Goal: Transaction & Acquisition: Purchase product/service

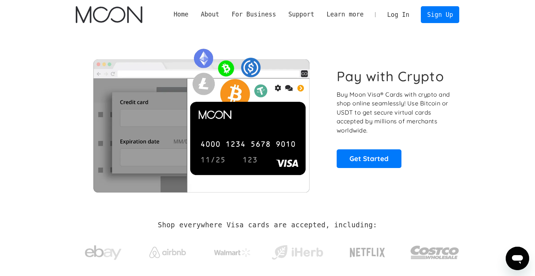
click at [395, 13] on link "Log In" at bounding box center [398, 15] width 34 height 16
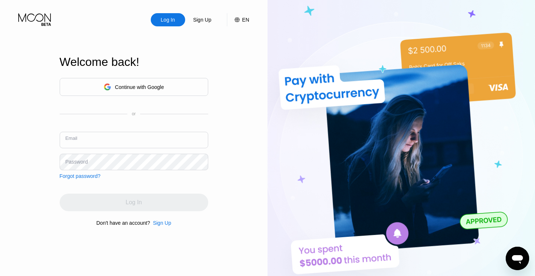
click at [136, 140] on input "text" at bounding box center [134, 140] width 148 height 16
type input "[EMAIL_ADDRESS][DOMAIN_NAME]"
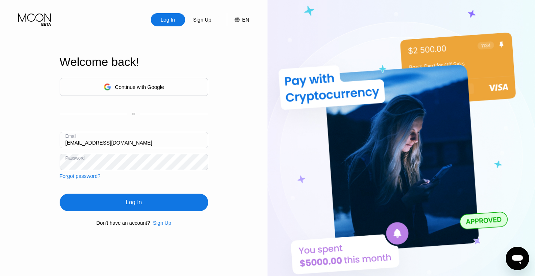
click at [132, 202] on div "Log In" at bounding box center [133, 202] width 16 height 7
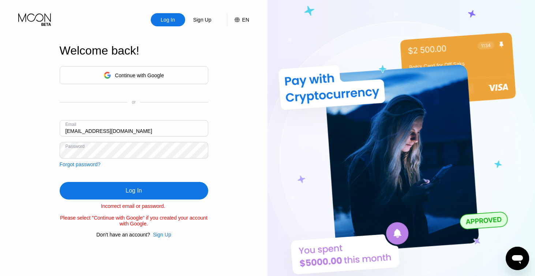
click at [174, 128] on input "delvin6005794@gmail.com" at bounding box center [134, 128] width 148 height 16
click at [129, 190] on div "Log In" at bounding box center [133, 190] width 16 height 7
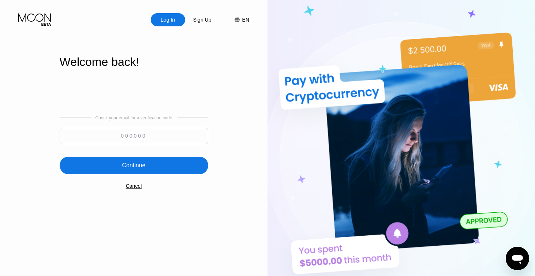
click at [149, 136] on input at bounding box center [134, 136] width 148 height 16
type input "4"
type input "241632"
click at [136, 180] on div "Check your email for a verification code 241632 Continue Cancel" at bounding box center [134, 152] width 148 height 148
click at [139, 174] on div "Continue" at bounding box center [134, 165] width 148 height 18
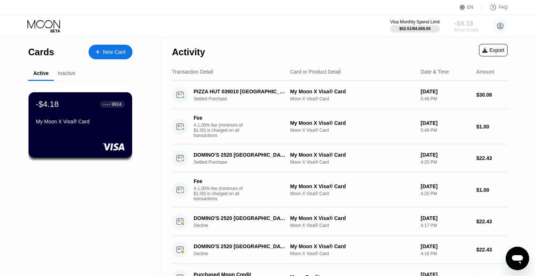
click at [467, 24] on div "-$4.18" at bounding box center [466, 23] width 24 height 8
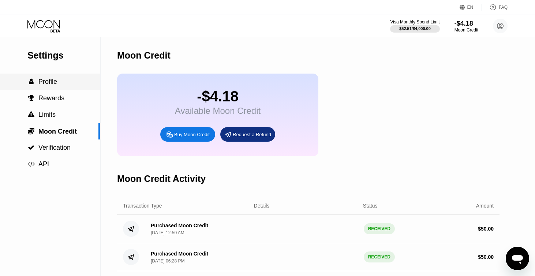
click at [71, 86] on div " Profile" at bounding box center [50, 81] width 100 height 16
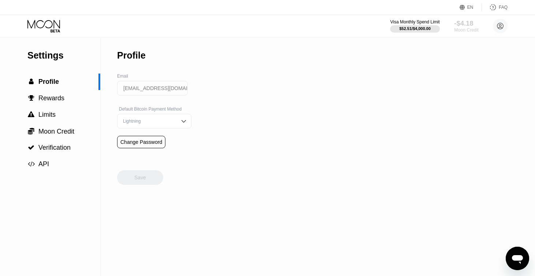
click at [465, 27] on div "-$4.18" at bounding box center [466, 23] width 24 height 8
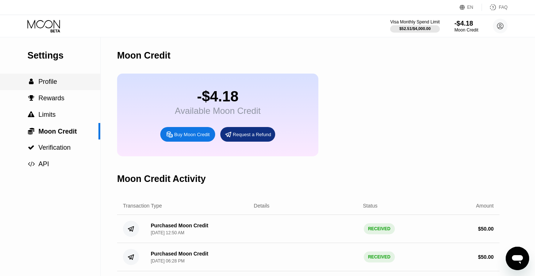
click at [77, 88] on div " Profile" at bounding box center [50, 81] width 100 height 16
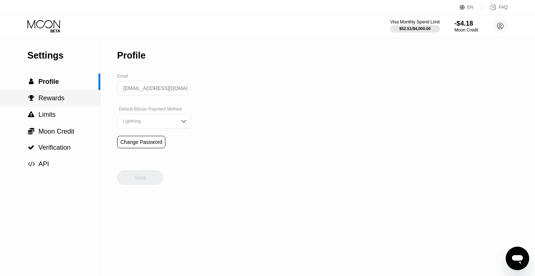
click at [69, 102] on div " Rewards" at bounding box center [50, 98] width 100 height 16
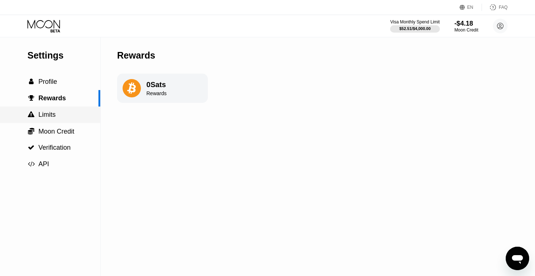
click at [65, 116] on div " Limits" at bounding box center [50, 115] width 100 height 8
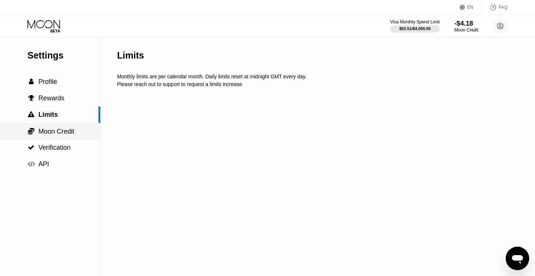
click at [65, 131] on span "Moon Credit" at bounding box center [56, 131] width 36 height 7
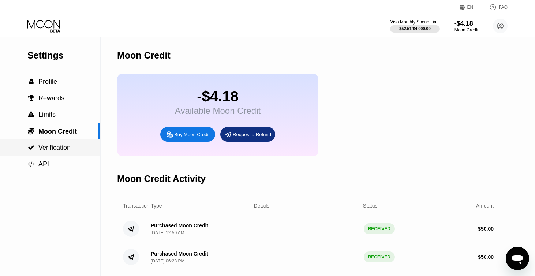
click at [73, 148] on div " Verification" at bounding box center [50, 148] width 100 height 8
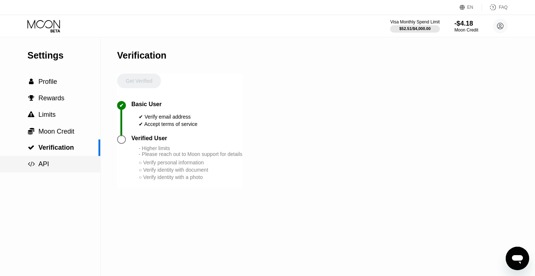
click at [63, 160] on div " API" at bounding box center [50, 164] width 100 height 8
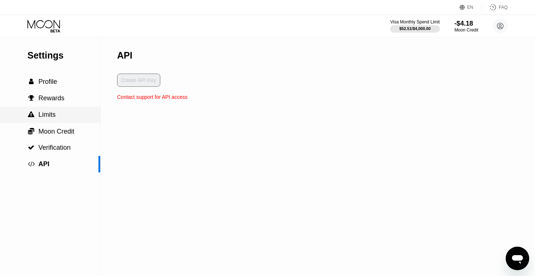
click at [63, 112] on div " Limits" at bounding box center [50, 115] width 100 height 8
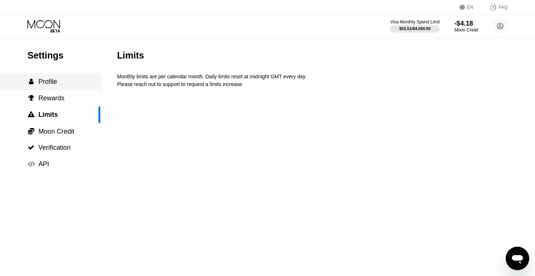
click at [55, 90] on div " Profile" at bounding box center [50, 81] width 100 height 16
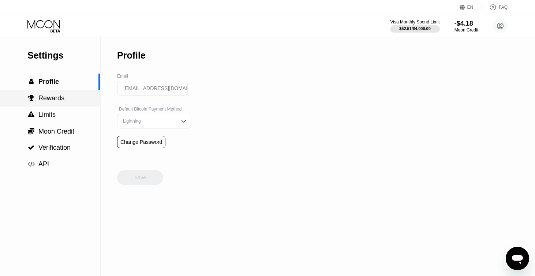
click at [55, 98] on span "Rewards" at bounding box center [51, 97] width 26 height 7
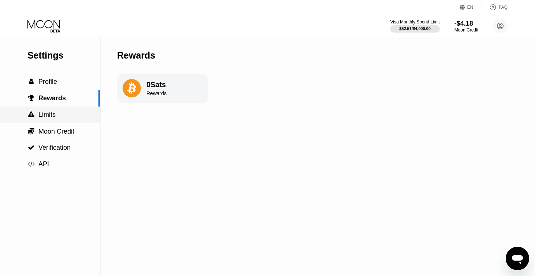
click at [48, 112] on span "Limits" at bounding box center [46, 114] width 17 height 7
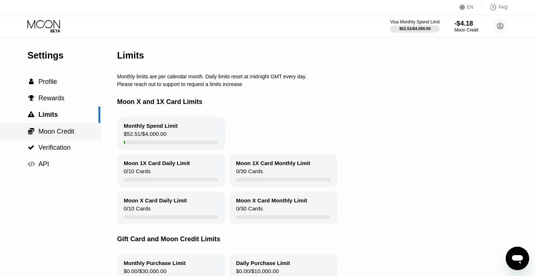
click at [50, 128] on span "Moon Credit" at bounding box center [56, 131] width 36 height 7
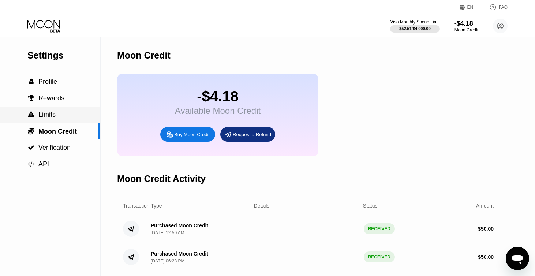
click at [52, 122] on div " Limits" at bounding box center [50, 114] width 100 height 16
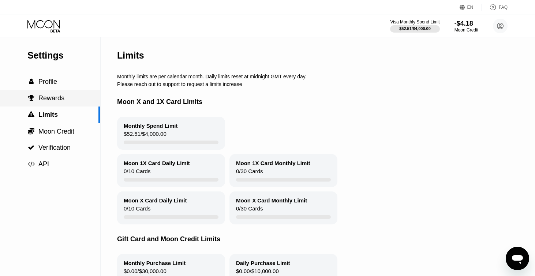
click at [75, 101] on div " Rewards" at bounding box center [50, 98] width 100 height 8
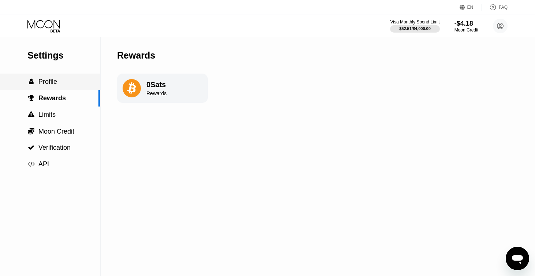
click at [76, 84] on div " Profile" at bounding box center [50, 82] width 100 height 8
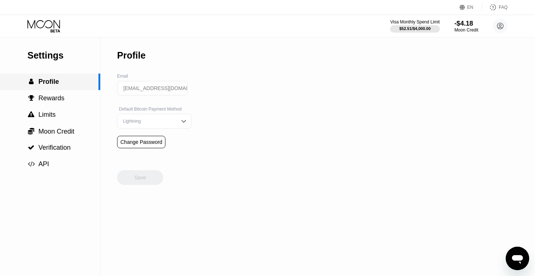
click at [76, 84] on div " Profile" at bounding box center [49, 82] width 98 height 8
click at [59, 97] on span "Rewards" at bounding box center [51, 97] width 26 height 7
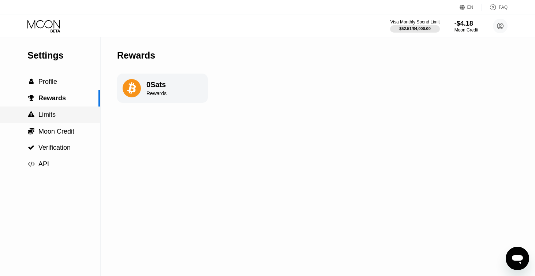
click at [58, 113] on div " Limits" at bounding box center [50, 115] width 100 height 8
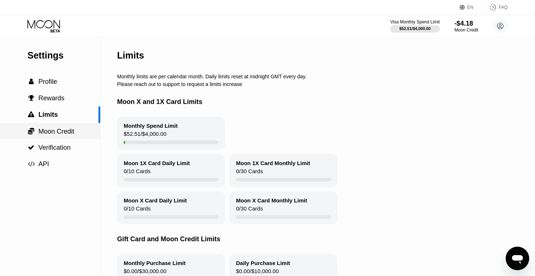
click at [66, 137] on div " Moon Credit" at bounding box center [50, 131] width 100 height 16
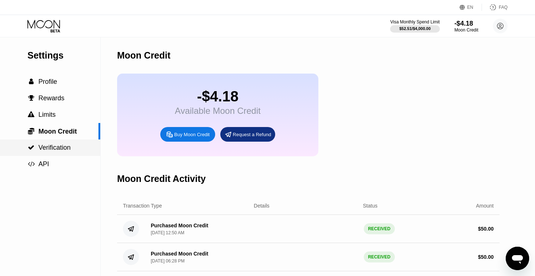
click at [75, 145] on div " Verification" at bounding box center [50, 148] width 100 height 8
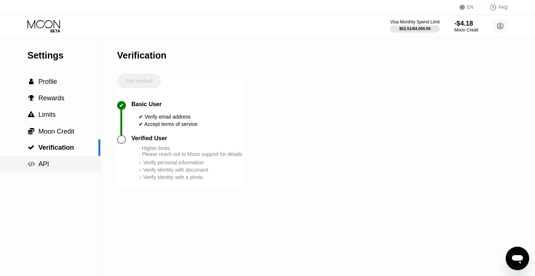
click at [65, 160] on div " API" at bounding box center [50, 164] width 100 height 8
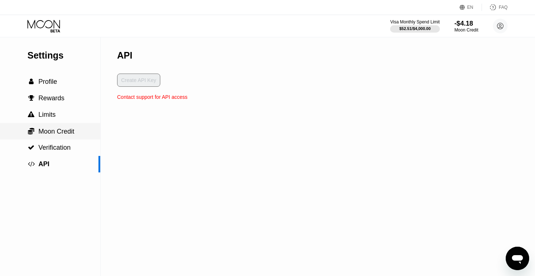
click at [74, 133] on span "Moon Credit" at bounding box center [56, 131] width 36 height 7
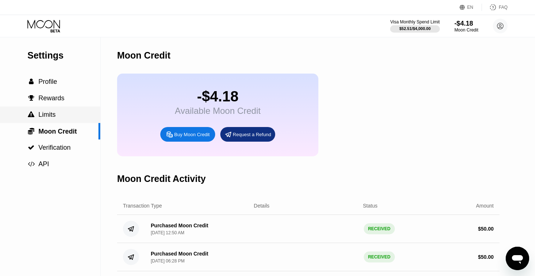
click at [71, 117] on div " Limits" at bounding box center [50, 115] width 100 height 8
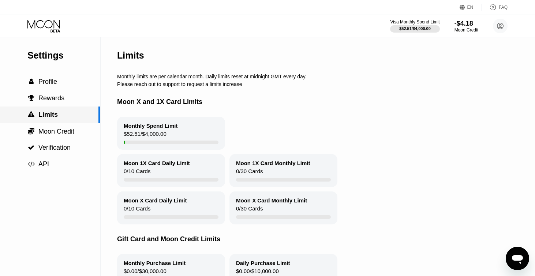
click at [67, 107] on div " Limits" at bounding box center [50, 114] width 100 height 16
click at [67, 102] on div " Rewards" at bounding box center [50, 98] width 100 height 16
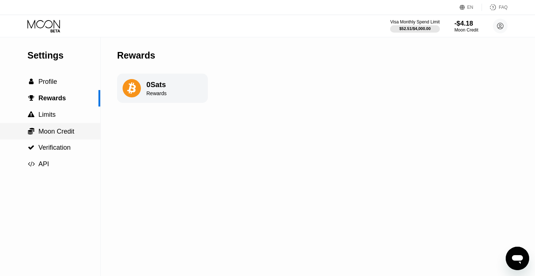
click at [83, 132] on div " Moon Credit" at bounding box center [50, 131] width 100 height 8
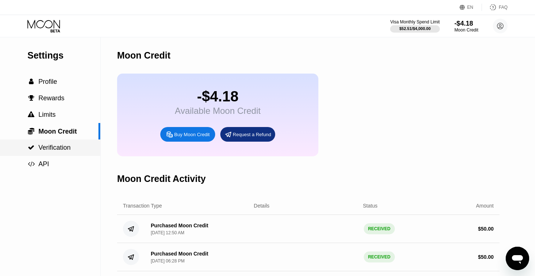
click at [78, 146] on div " Verification" at bounding box center [50, 148] width 100 height 8
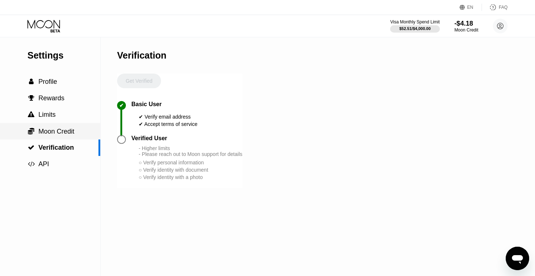
click at [71, 137] on div " Moon Credit" at bounding box center [50, 131] width 100 height 16
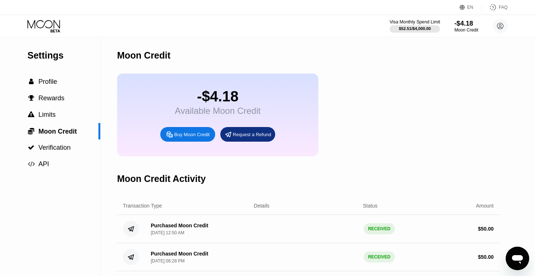
click at [389, 26] on div at bounding box center [414, 28] width 50 height 7
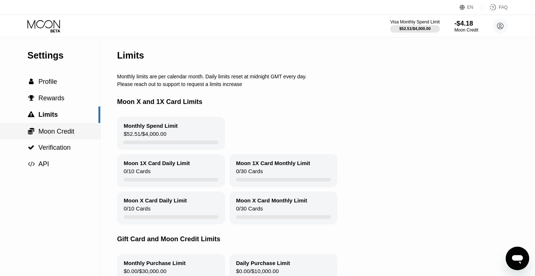
click at [66, 132] on span "Moon Credit" at bounding box center [56, 131] width 36 height 7
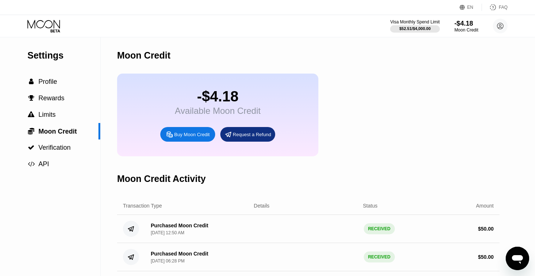
click at [206, 137] on div "Buy Moon Credit" at bounding box center [191, 134] width 35 height 6
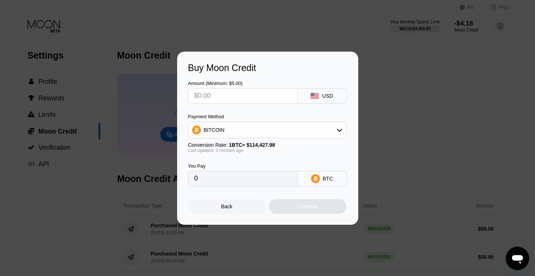
click at [226, 211] on div "Back" at bounding box center [227, 206] width 78 height 15
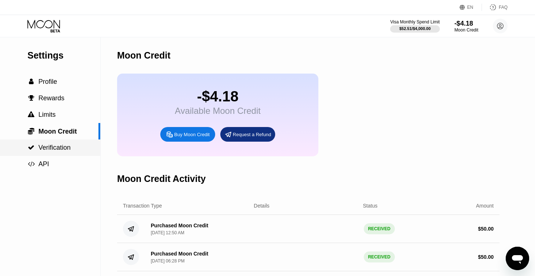
click at [58, 146] on span "Verification" at bounding box center [54, 147] width 32 height 7
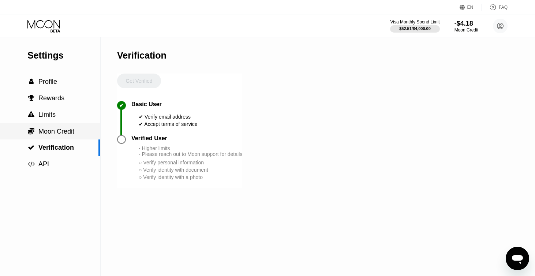
click at [66, 125] on div " Moon Credit" at bounding box center [50, 131] width 100 height 16
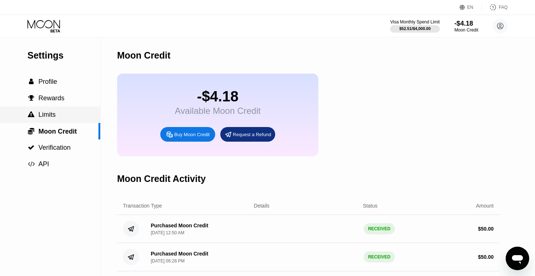
click at [65, 117] on div " Limits" at bounding box center [50, 115] width 100 height 8
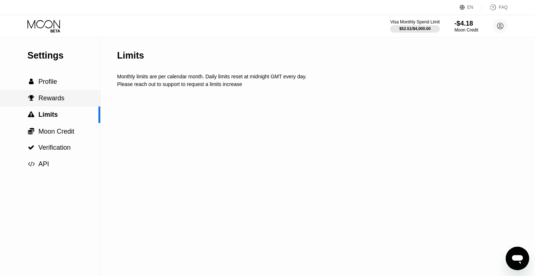
click at [73, 103] on div " Rewards" at bounding box center [50, 98] width 100 height 16
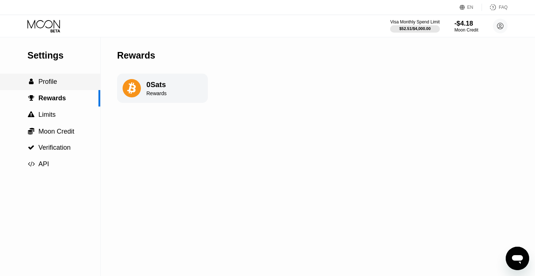
click at [68, 84] on div " Profile" at bounding box center [50, 82] width 100 height 8
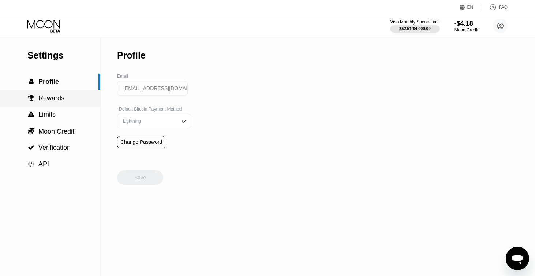
click at [74, 101] on div " Rewards" at bounding box center [50, 98] width 100 height 8
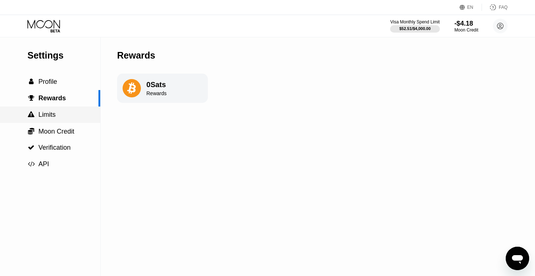
click at [72, 117] on div " Limits" at bounding box center [50, 115] width 100 height 8
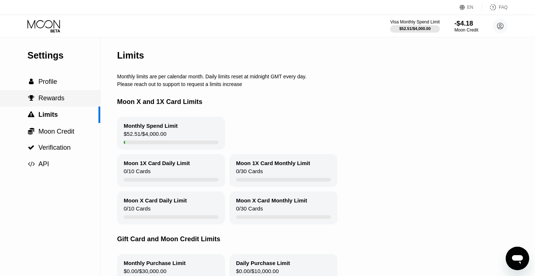
click at [72, 104] on div " Rewards" at bounding box center [50, 98] width 100 height 16
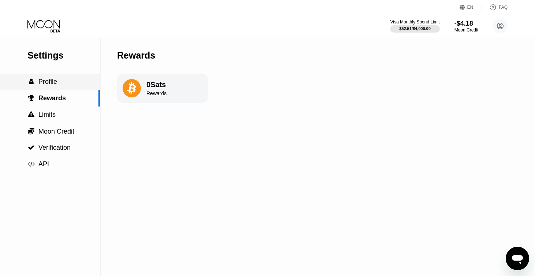
click at [70, 75] on div " Profile" at bounding box center [50, 81] width 100 height 16
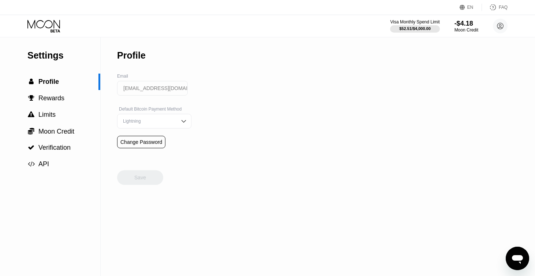
click at [141, 126] on div "Lightning" at bounding box center [154, 121] width 74 height 15
click at [144, 150] on div "On-Chain" at bounding box center [154, 150] width 66 height 5
click at [75, 103] on div " Rewards" at bounding box center [50, 98] width 100 height 16
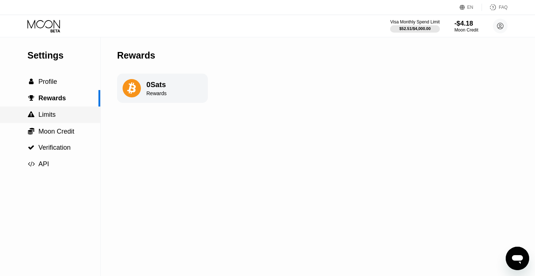
click at [67, 117] on div " Limits" at bounding box center [50, 115] width 100 height 8
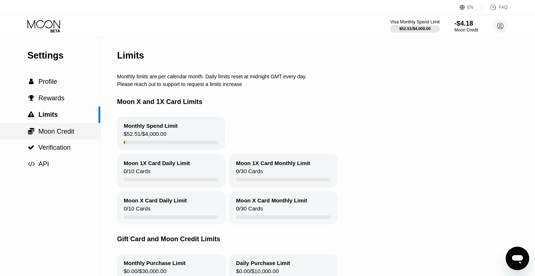
click at [90, 128] on div " Moon Credit" at bounding box center [50, 131] width 100 height 8
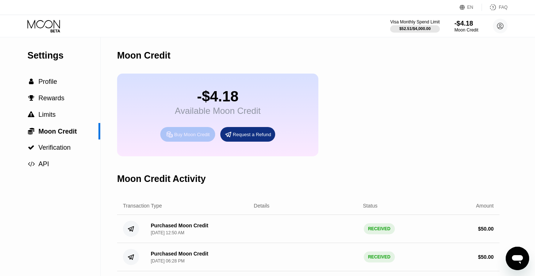
click at [202, 133] on div "Buy Moon Credit" at bounding box center [191, 134] width 35 height 6
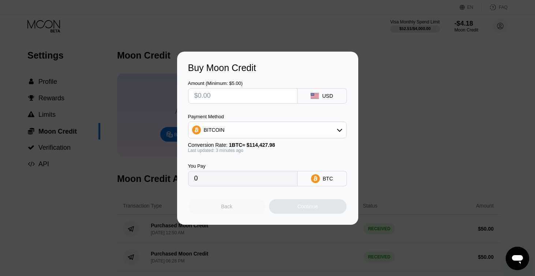
click at [212, 207] on div "Back" at bounding box center [227, 206] width 78 height 15
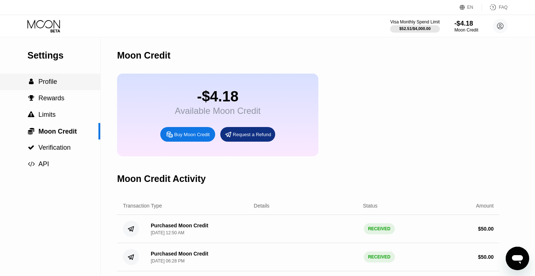
click at [80, 87] on div " Profile" at bounding box center [50, 81] width 100 height 16
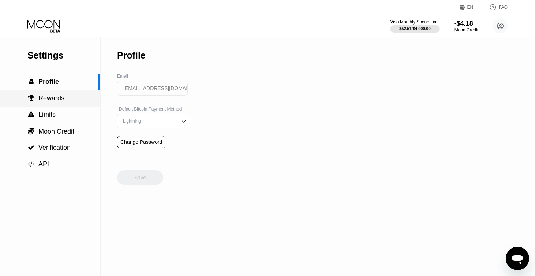
click at [76, 100] on div " Rewards" at bounding box center [50, 98] width 100 height 8
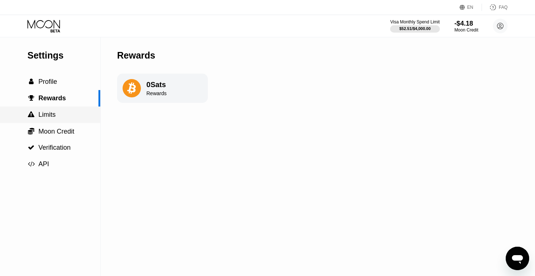
click at [76, 111] on div " Limits" at bounding box center [50, 115] width 100 height 8
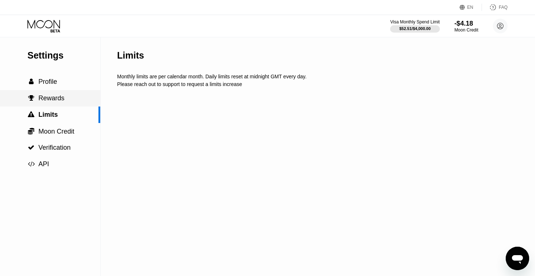
click at [75, 100] on div " Rewards" at bounding box center [50, 98] width 100 height 8
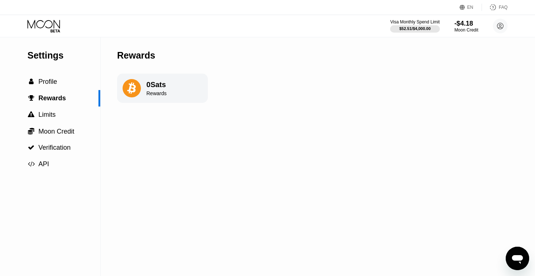
click at [120, 84] on div "0 Sats Rewards" at bounding box center [162, 87] width 91 height 29
click at [133, 88] on icon at bounding box center [131, 88] width 9 height 12
click at [64, 136] on div " Moon Credit" at bounding box center [50, 131] width 100 height 16
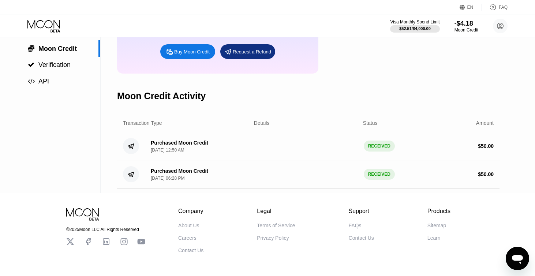
scroll to position [108, 0]
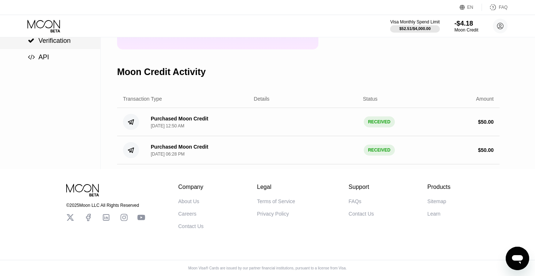
click at [68, 45] on div " Verification" at bounding box center [50, 41] width 100 height 16
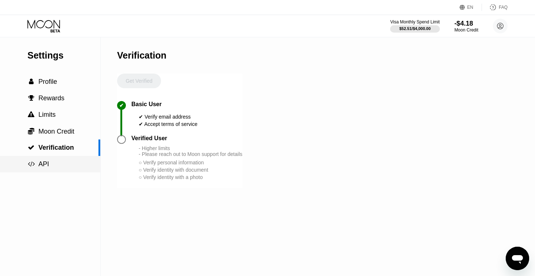
click at [49, 165] on div " API" at bounding box center [50, 164] width 100 height 8
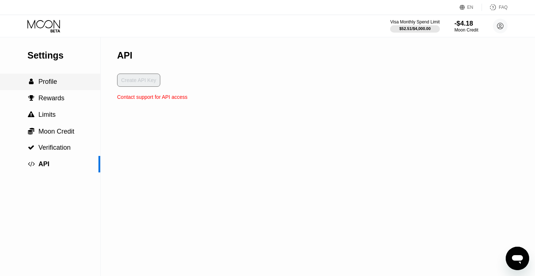
click at [67, 84] on div " Profile" at bounding box center [50, 82] width 100 height 8
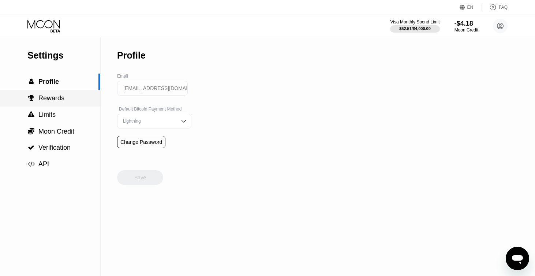
click at [78, 98] on div " Rewards" at bounding box center [50, 98] width 100 height 8
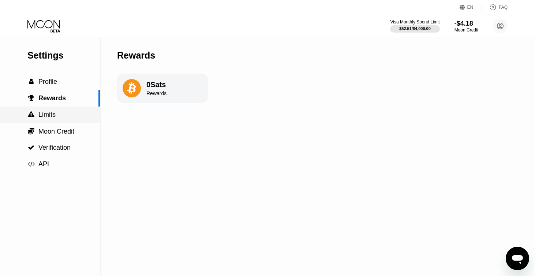
click at [73, 112] on div " Limits" at bounding box center [50, 115] width 100 height 8
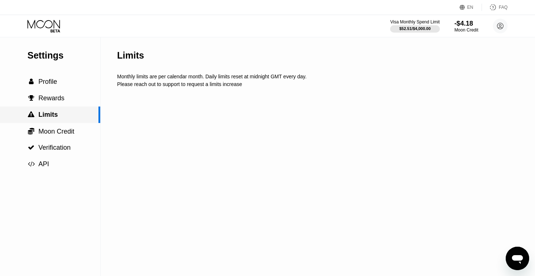
click at [76, 121] on div " Limits" at bounding box center [50, 114] width 100 height 16
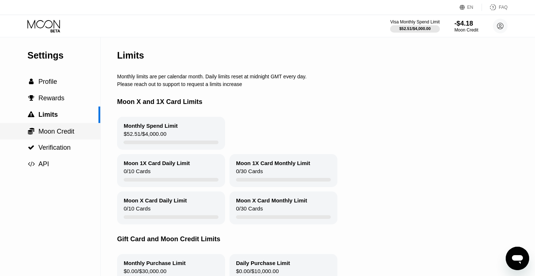
click at [70, 132] on span "Moon Credit" at bounding box center [56, 131] width 36 height 7
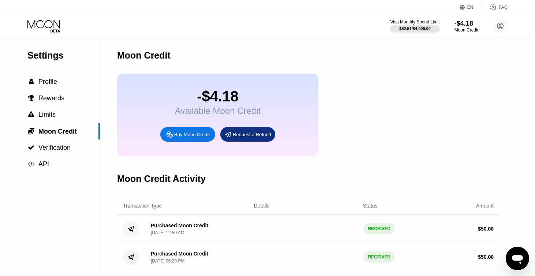
click at [174, 133] on div "Buy Moon Credit" at bounding box center [191, 134] width 35 height 6
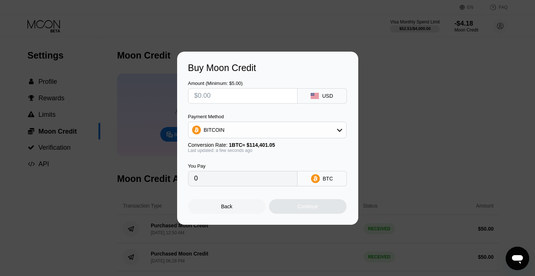
click at [277, 97] on input "text" at bounding box center [242, 95] width 97 height 15
click at [299, 125] on div "BITCOIN" at bounding box center [267, 129] width 158 height 15
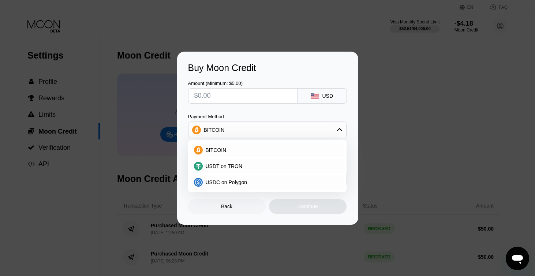
click at [264, 97] on input "text" at bounding box center [242, 95] width 97 height 15
type input "$5"
type input "0.00004371"
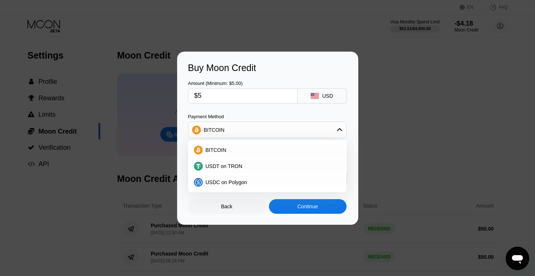
type input "$50"
type input "0.00043706"
type input "$50"
click at [244, 130] on div "BITCOIN" at bounding box center [267, 129] width 158 height 15
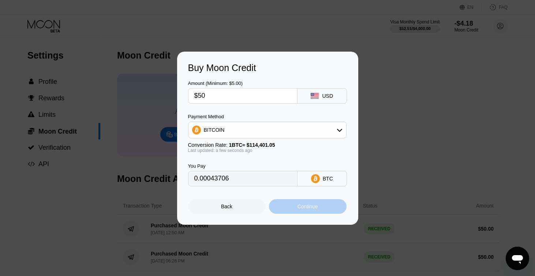
click at [318, 201] on div "Continue" at bounding box center [308, 206] width 78 height 15
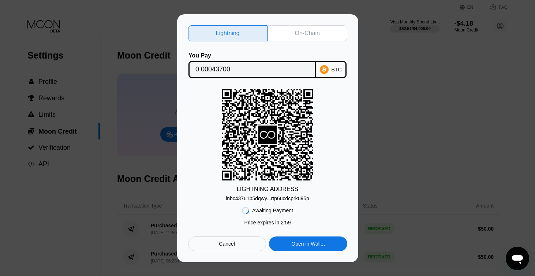
click at [301, 33] on div "On-Chain" at bounding box center [307, 33] width 25 height 7
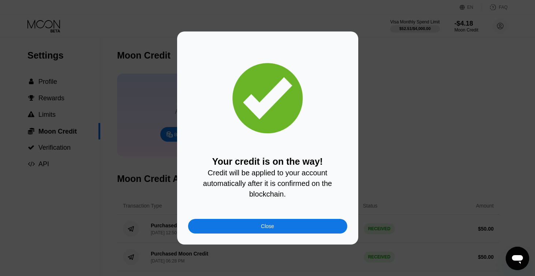
click at [260, 227] on div "Close" at bounding box center [267, 226] width 159 height 15
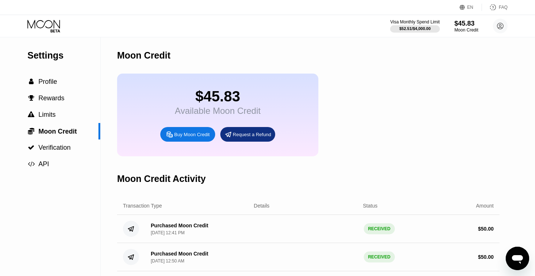
scroll to position [7, 0]
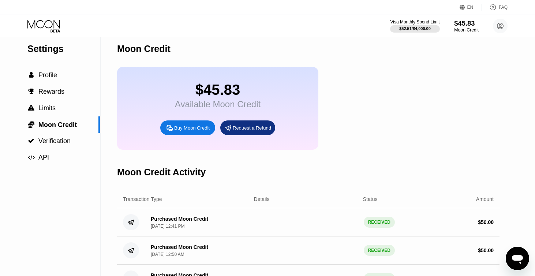
click at [462, 23] on div "$45.83" at bounding box center [466, 23] width 24 height 8
click at [78, 80] on div " Profile" at bounding box center [50, 75] width 100 height 16
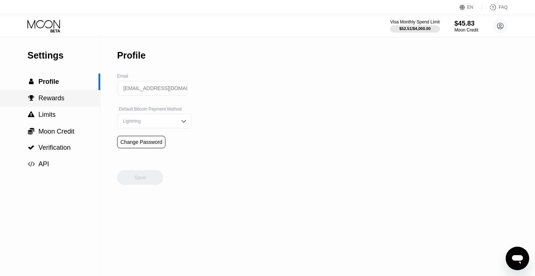
click at [54, 100] on span "Rewards" at bounding box center [51, 97] width 26 height 7
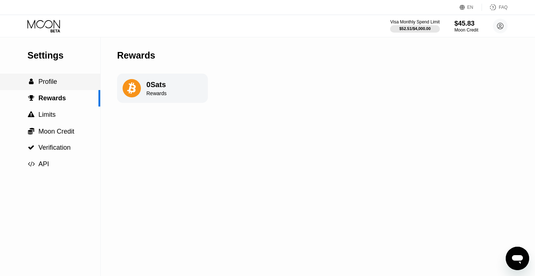
click at [80, 79] on div " Profile" at bounding box center [50, 82] width 100 height 8
